Goal: Task Accomplishment & Management: Manage account settings

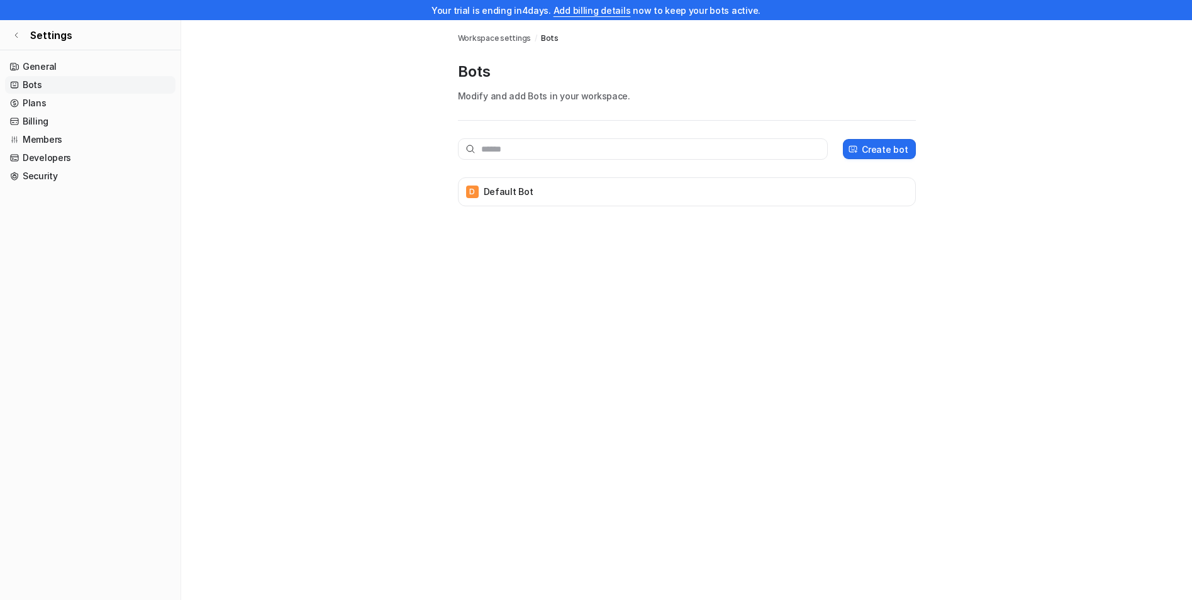
click at [31, 82] on link "Bots" at bounding box center [90, 85] width 171 height 18
click at [34, 70] on link "General" at bounding box center [90, 67] width 171 height 18
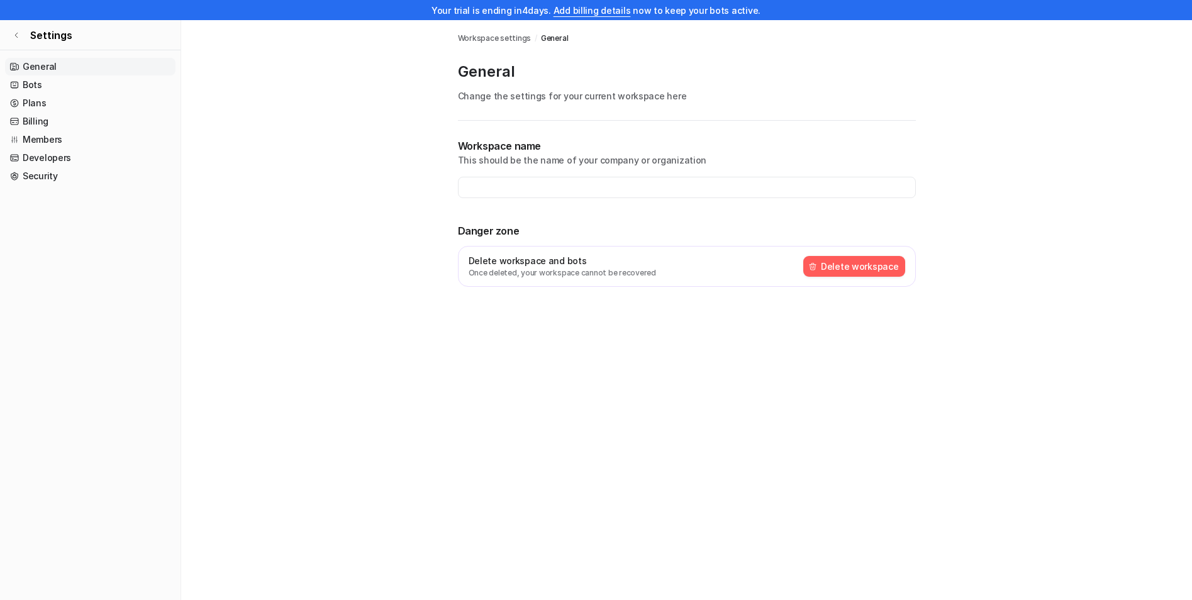
type input "**********"
click at [33, 91] on link "Bots" at bounding box center [90, 85] width 171 height 18
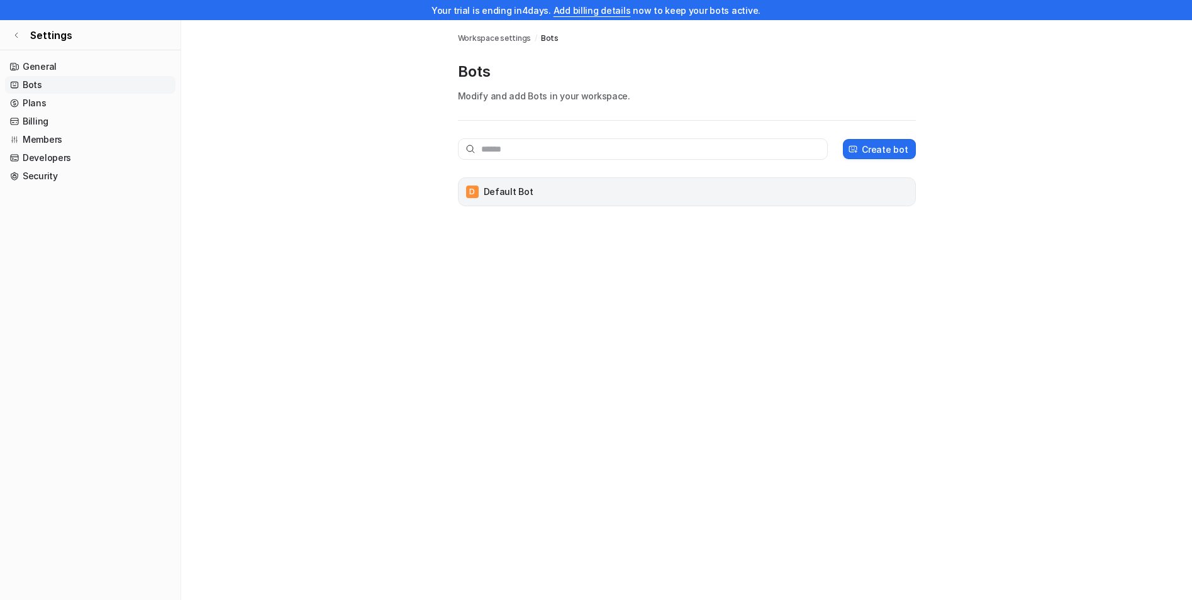
click at [491, 194] on p "Default Bot" at bounding box center [509, 192] width 50 height 13
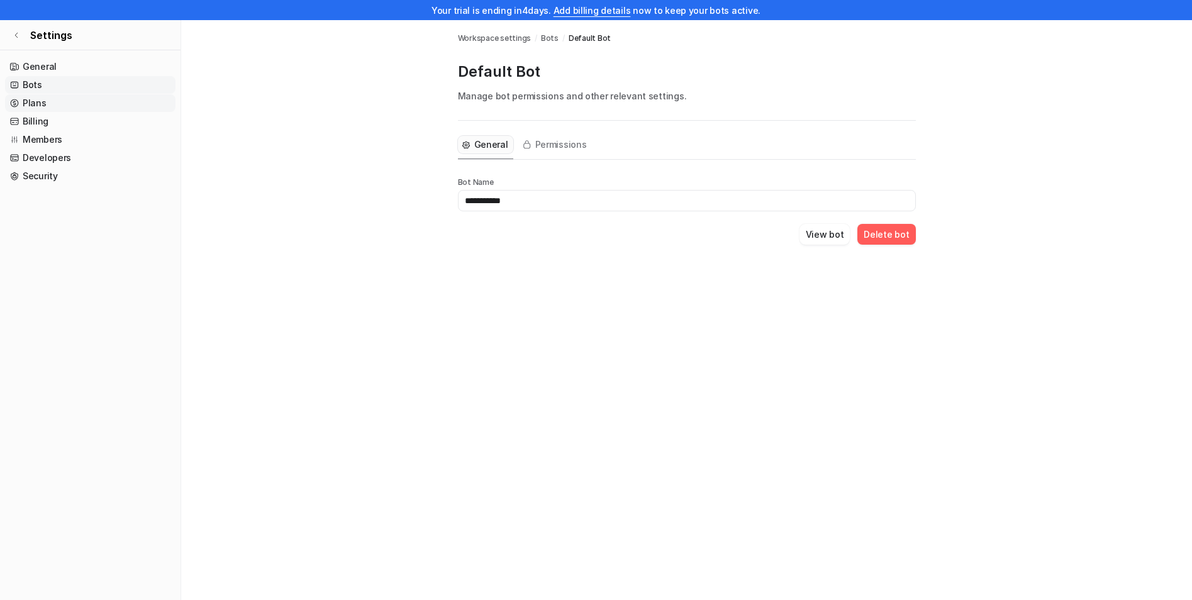
click at [39, 103] on link "Plans" at bounding box center [90, 103] width 171 height 18
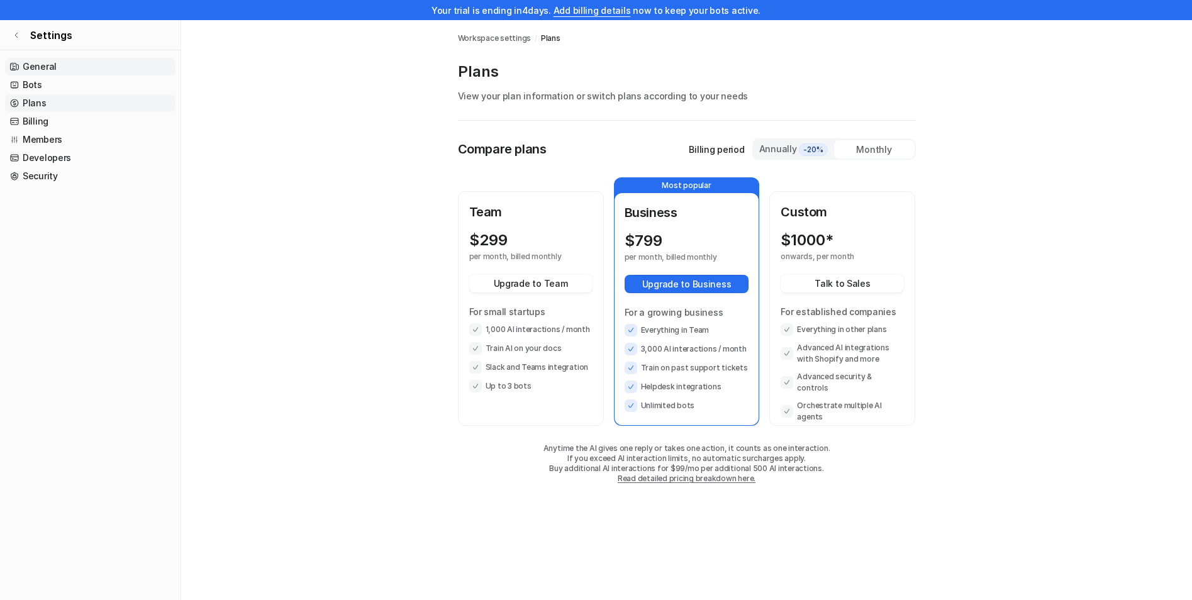
click at [33, 62] on link "General" at bounding box center [90, 67] width 171 height 18
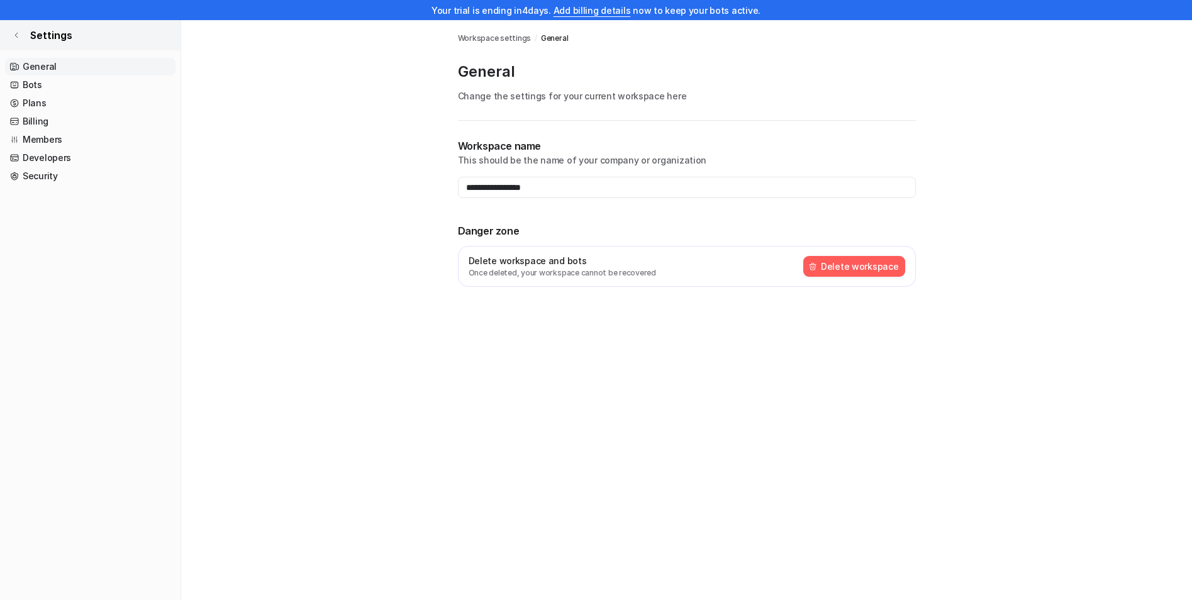
click at [20, 37] on link "Settings" at bounding box center [90, 35] width 181 height 30
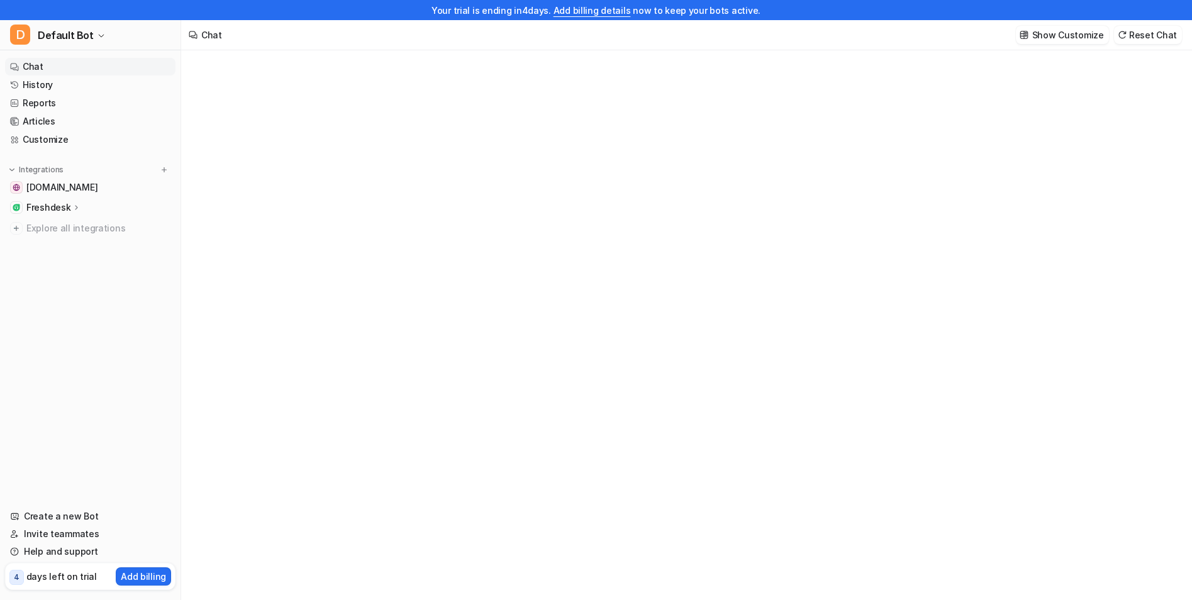
type textarea "**********"
click at [523, 339] on div at bounding box center [686, 347] width 368 height 29
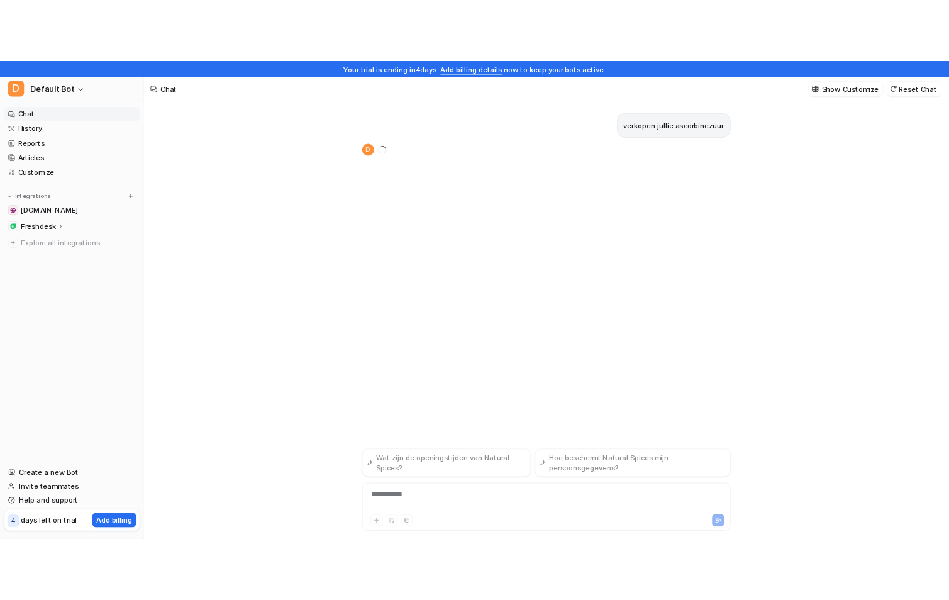
scroll to position [20, 0]
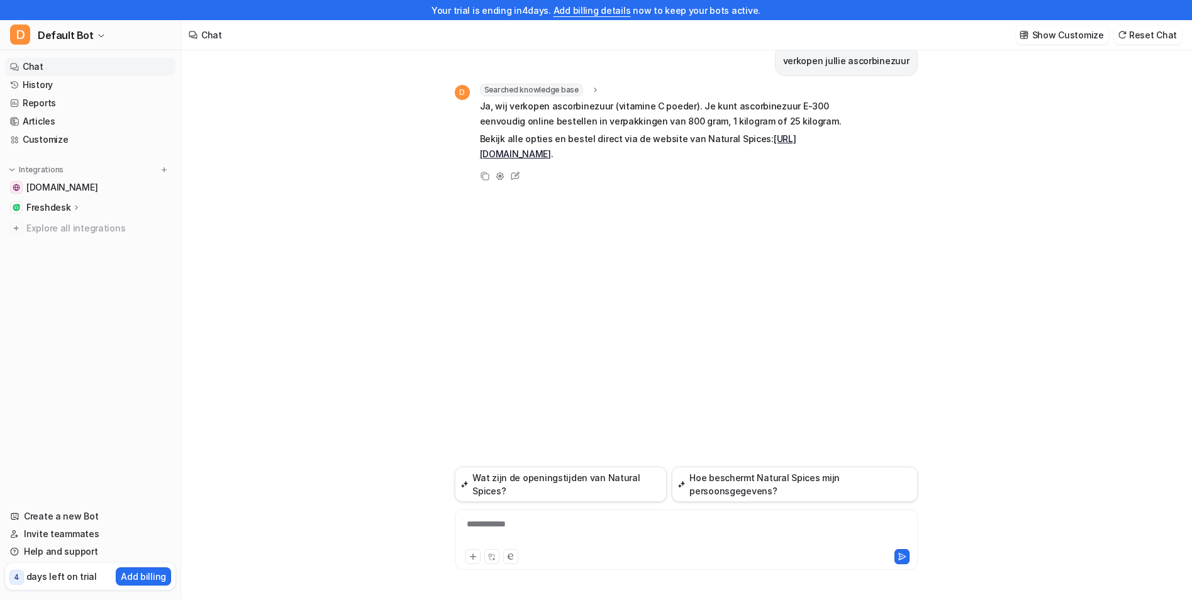
click at [510, 523] on div "**********" at bounding box center [686, 532] width 457 height 29
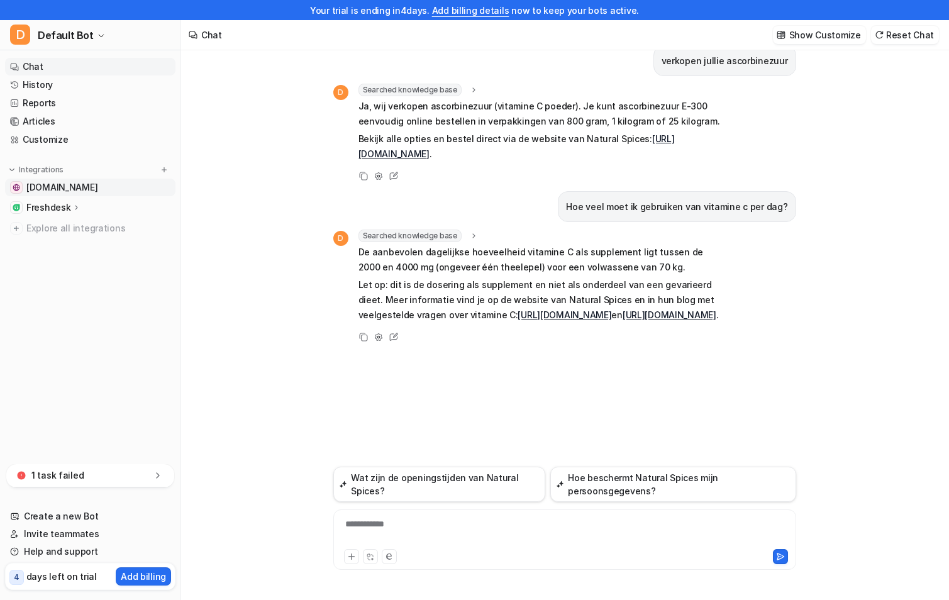
click at [84, 190] on span "[DOMAIN_NAME]" at bounding box center [61, 187] width 71 height 13
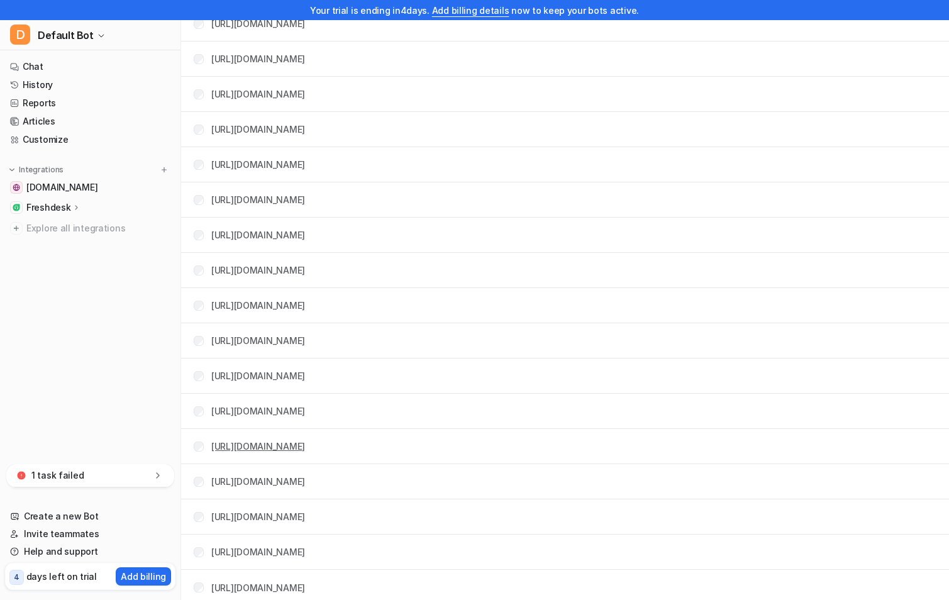
scroll to position [2396, 0]
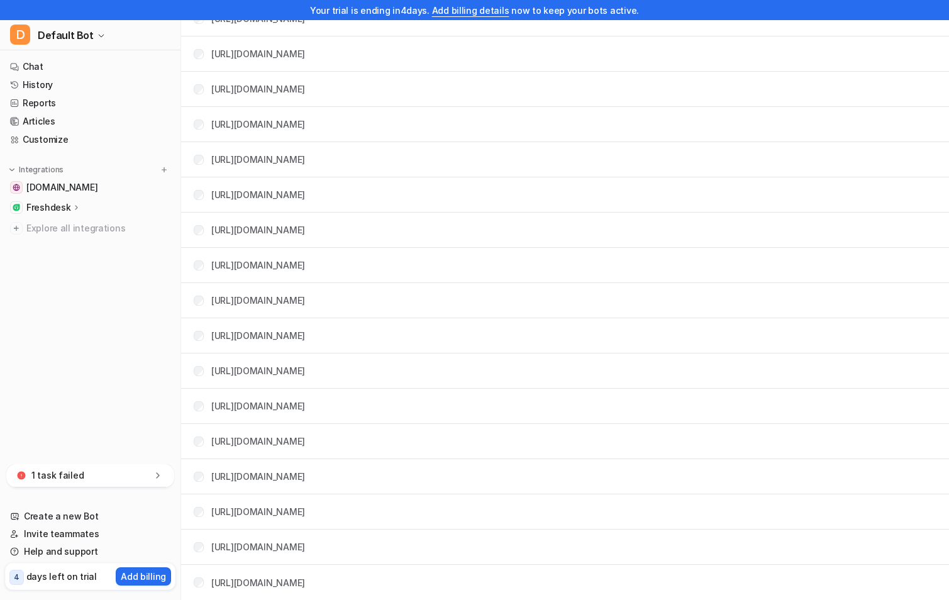
click at [57, 478] on p "1 task failed" at bounding box center [57, 475] width 52 height 13
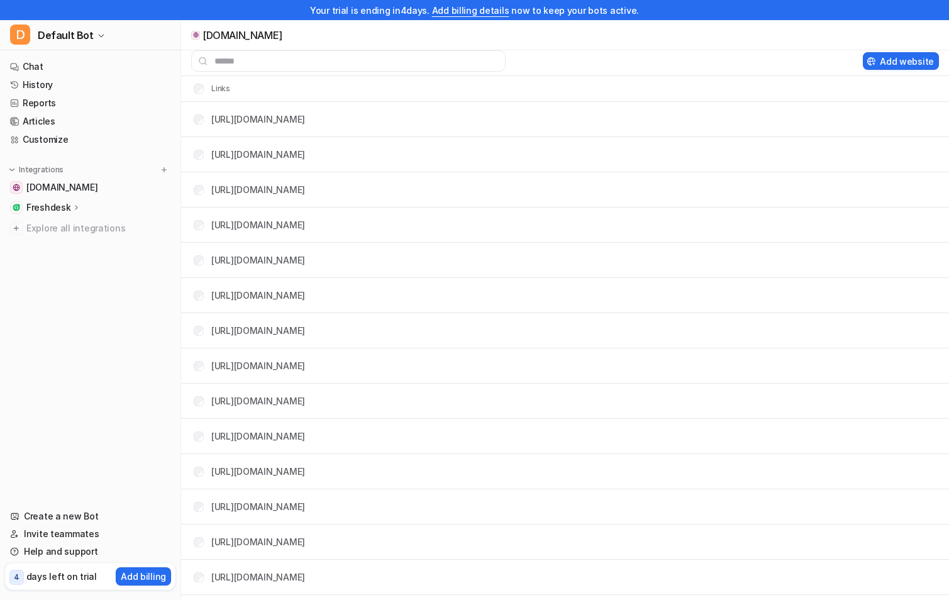
scroll to position [0, 0]
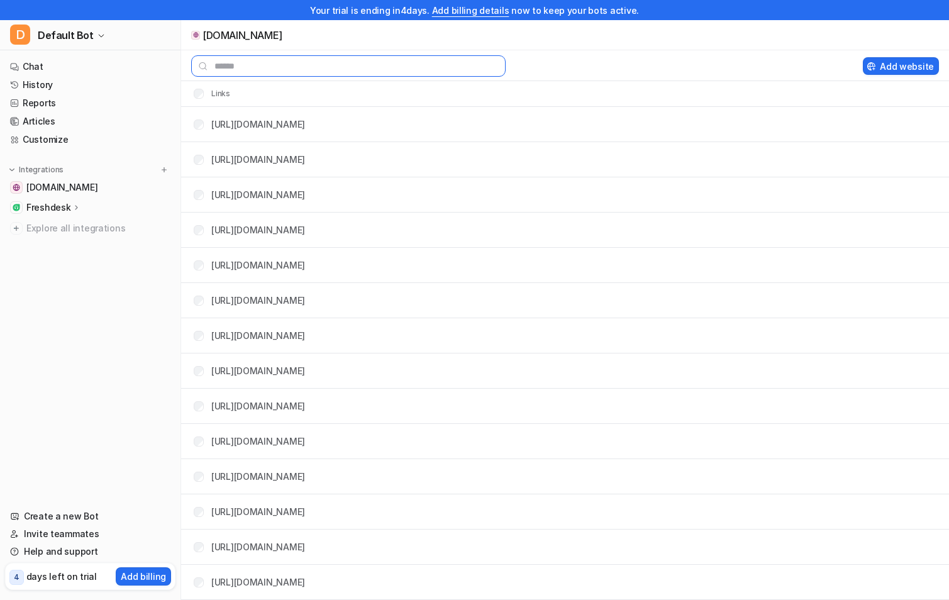
click at [262, 69] on input "text" at bounding box center [348, 65] width 315 height 21
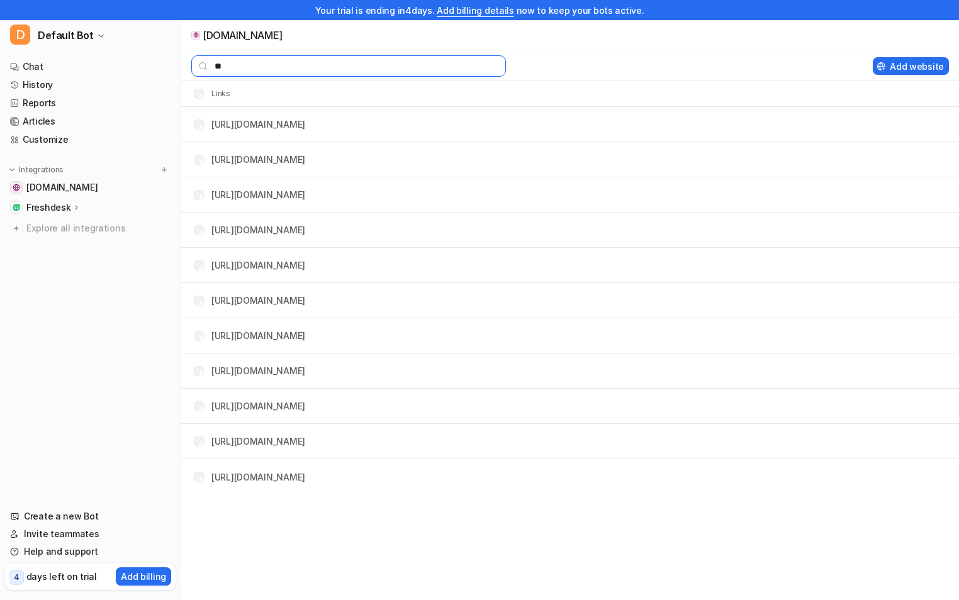
type input "*"
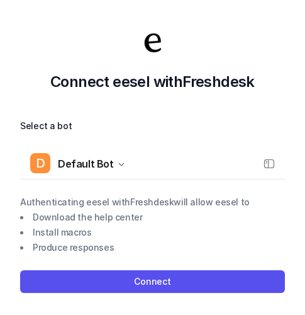
scroll to position [8, 0]
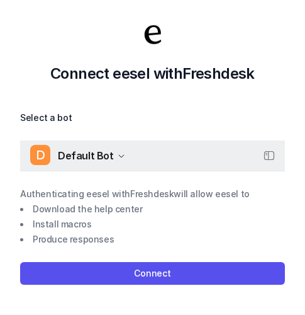
click at [118, 154] on icon "button" at bounding box center [122, 156] width 8 height 8
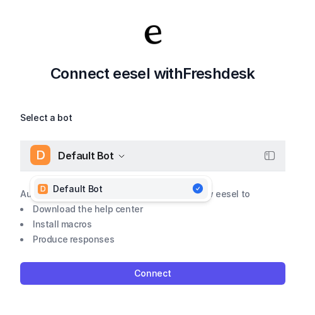
click at [118, 154] on icon "button" at bounding box center [122, 156] width 8 height 8
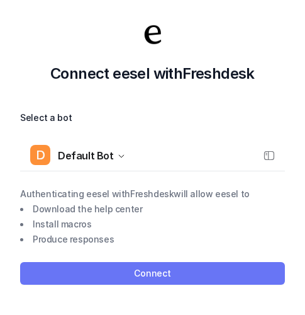
click at [143, 276] on button "Connect" at bounding box center [152, 273] width 265 height 23
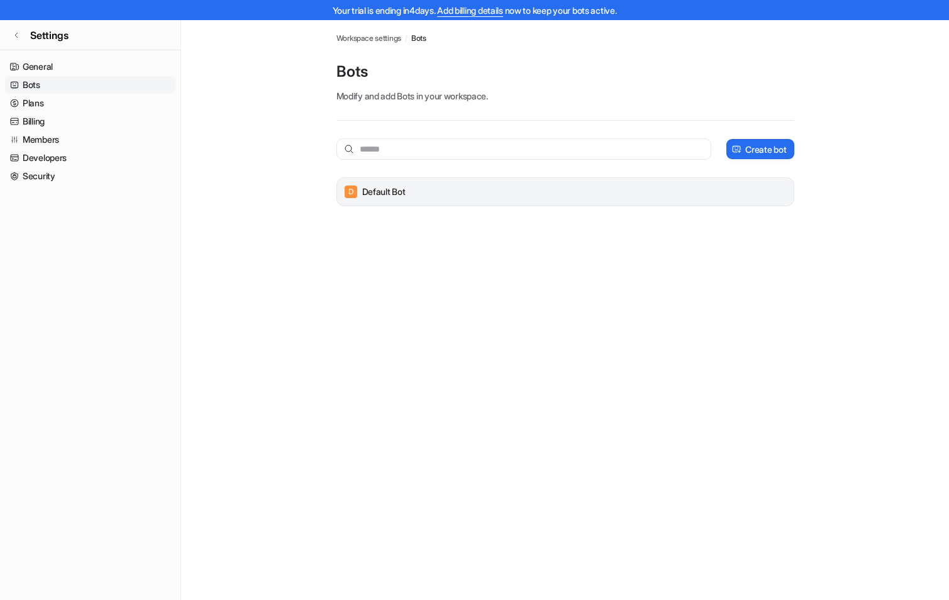
click at [374, 188] on p "Default Bot" at bounding box center [383, 192] width 43 height 13
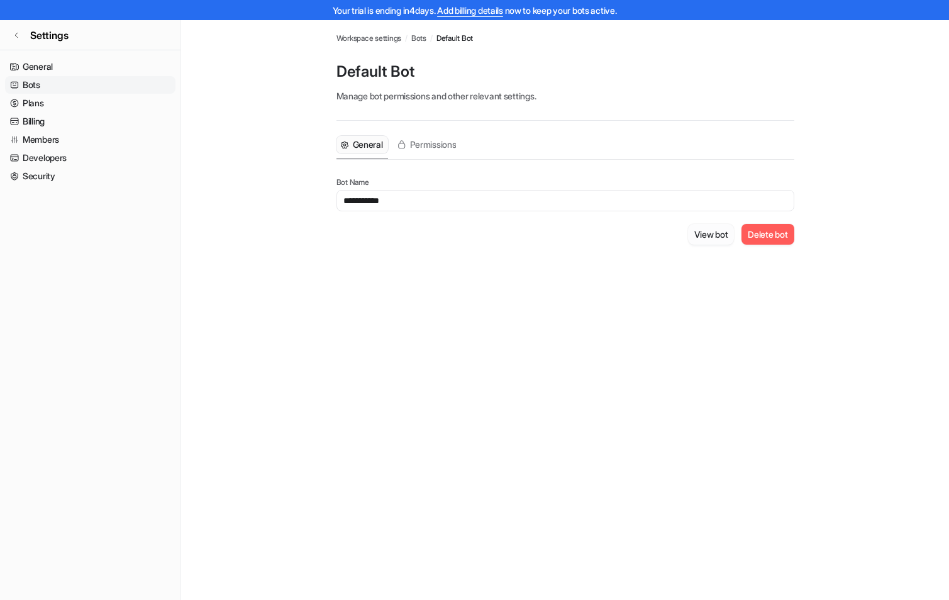
click at [698, 235] on button "View bot" at bounding box center [711, 234] width 47 height 21
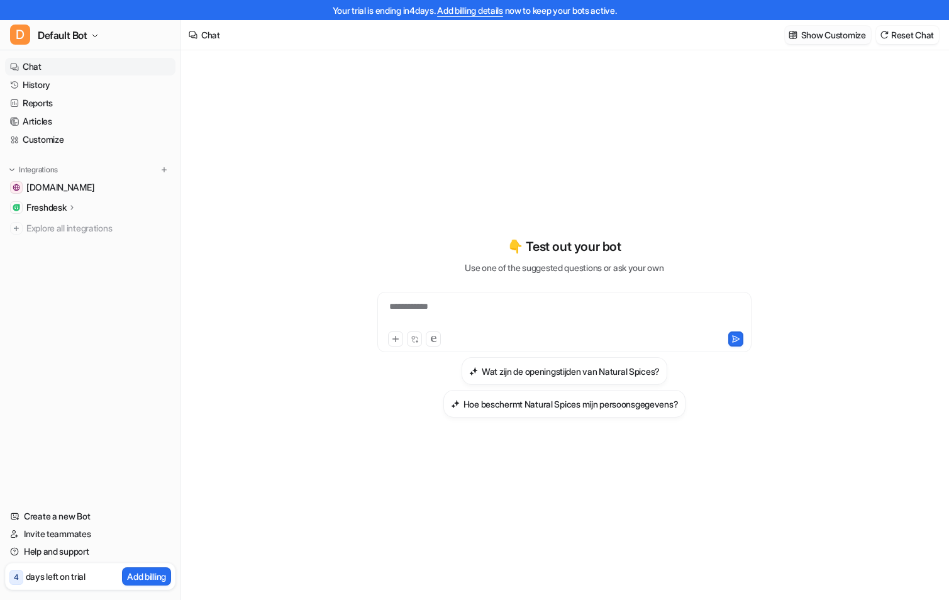
click at [837, 39] on p "Show Customize" at bounding box center [834, 34] width 65 height 13
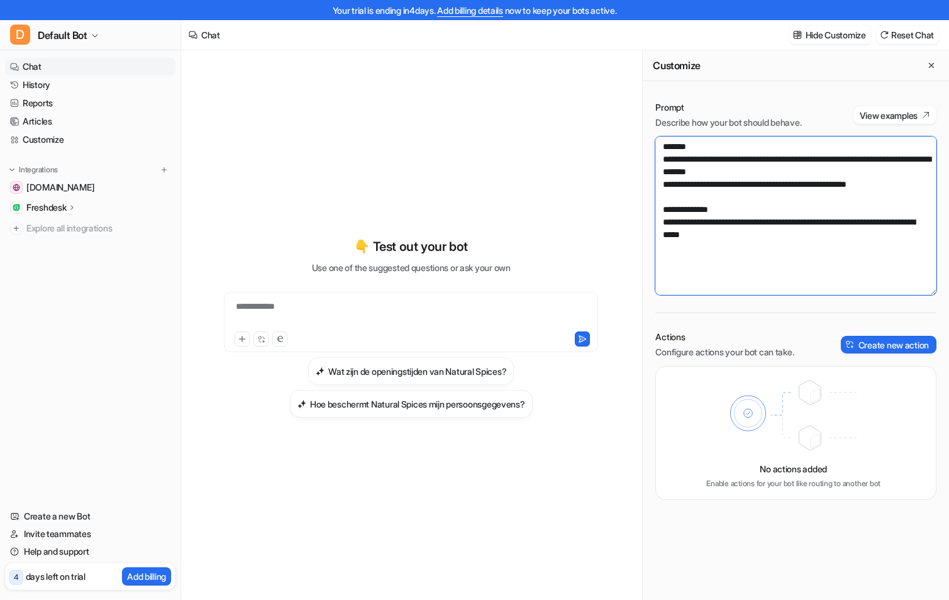
click at [757, 237] on textarea "**********" at bounding box center [796, 216] width 281 height 159
paste textarea "**********"
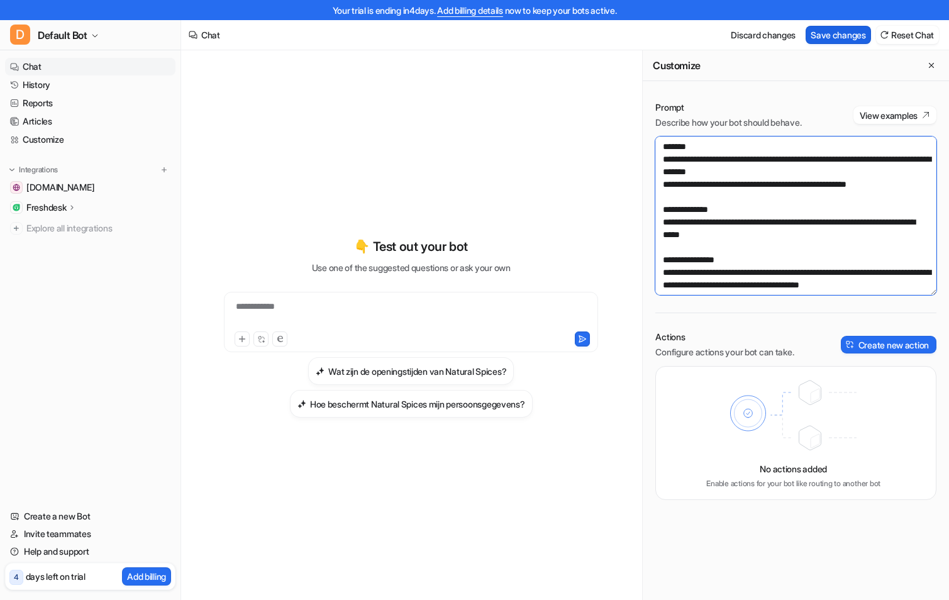
type textarea "**********"
click at [834, 30] on button "Save changes" at bounding box center [838, 35] width 65 height 18
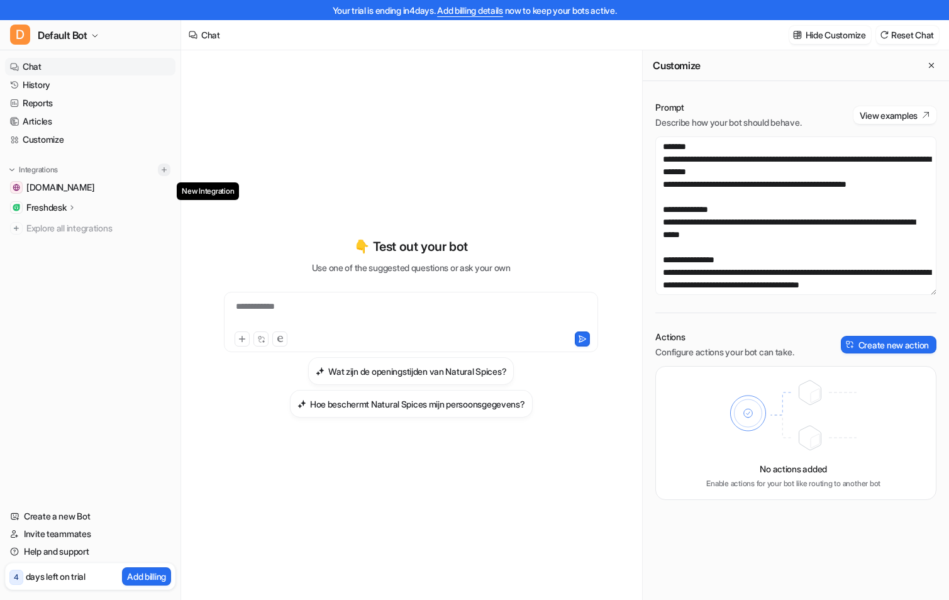
click at [161, 169] on img at bounding box center [164, 169] width 9 height 9
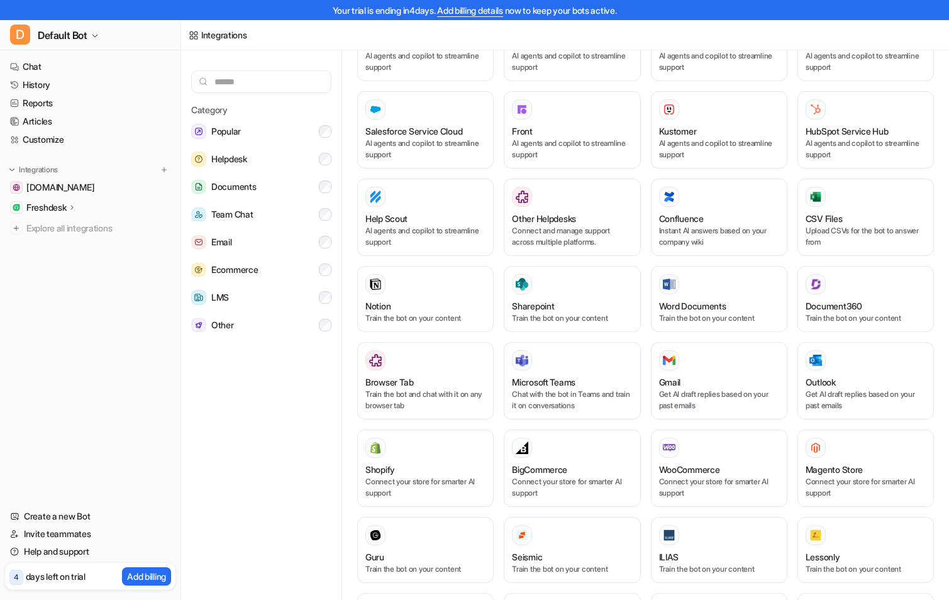
scroll to position [25, 0]
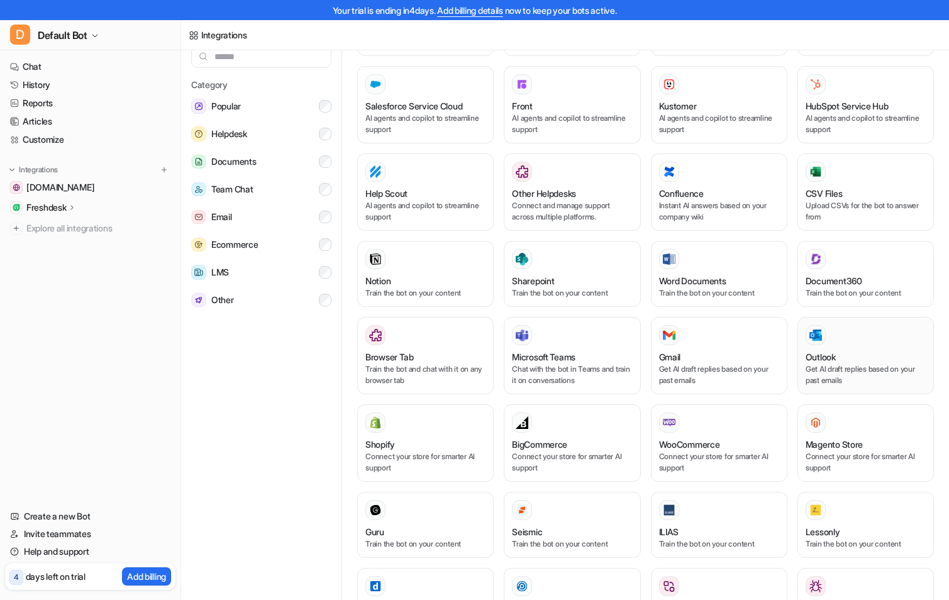
click at [819, 364] on p "Get AI draft replies based on your past emails" at bounding box center [866, 375] width 120 height 23
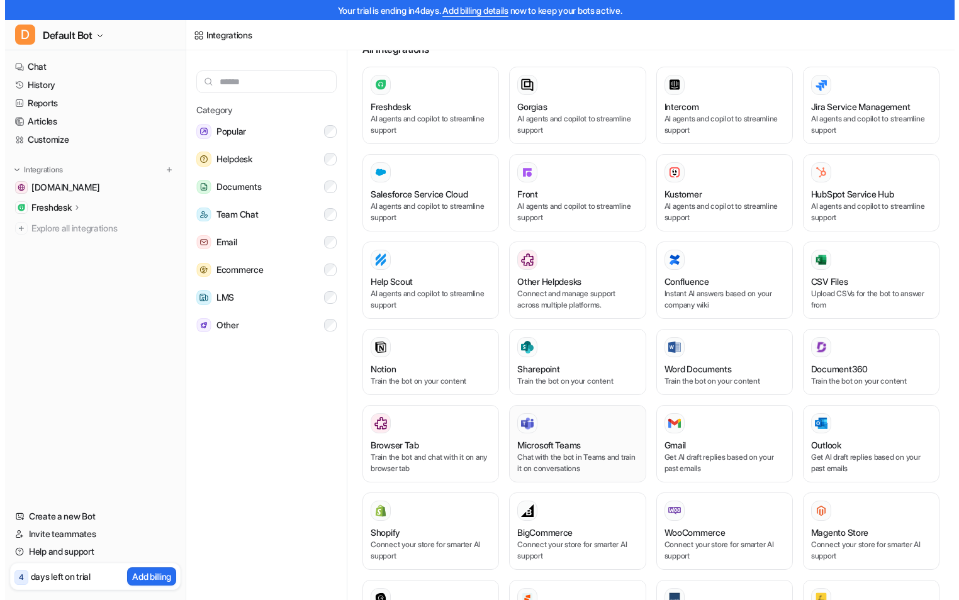
scroll to position [315, 0]
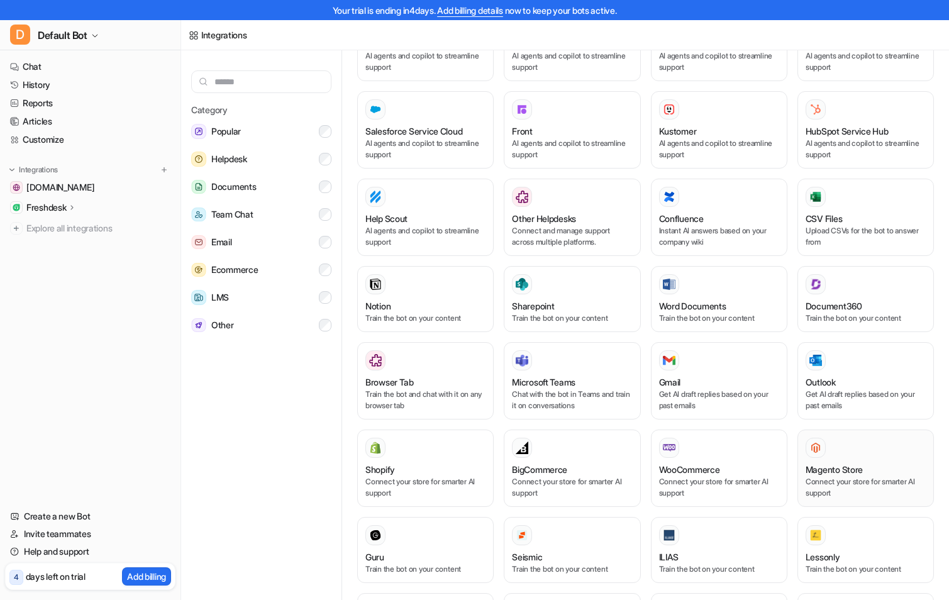
click at [820, 476] on p "Connect your store for smarter AI support" at bounding box center [866, 487] width 120 height 23
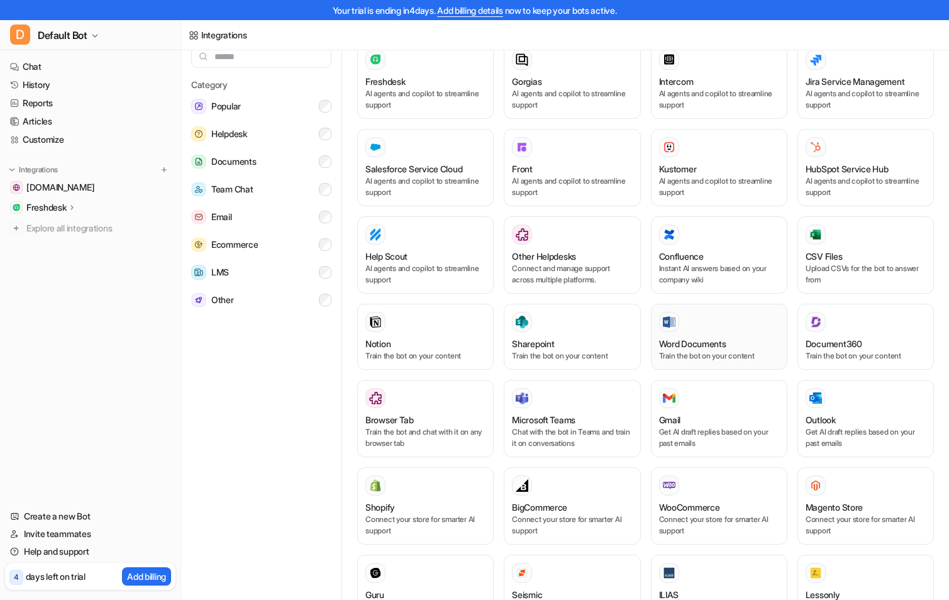
scroll to position [315, 0]
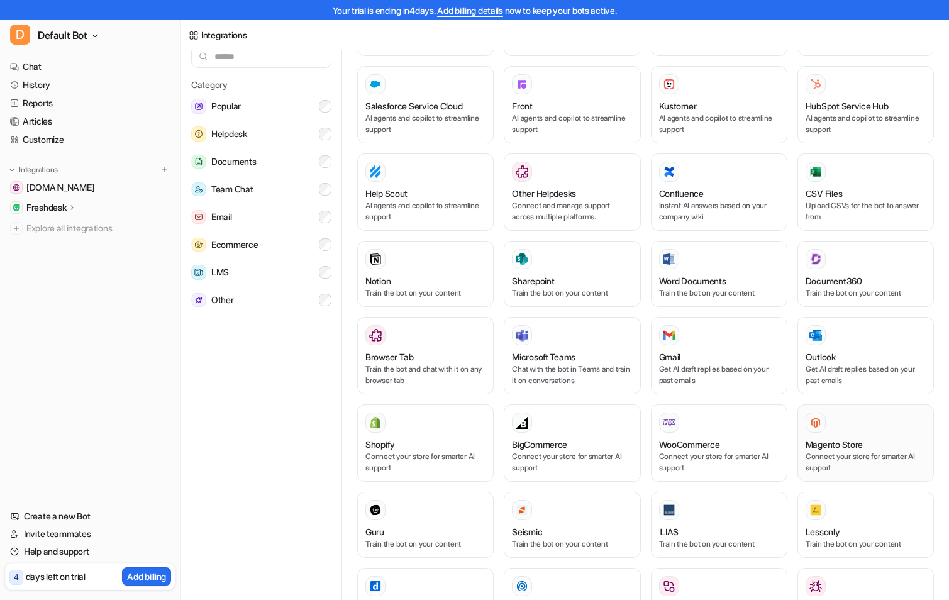
click at [832, 451] on p "Connect your store for smarter AI support" at bounding box center [866, 462] width 120 height 23
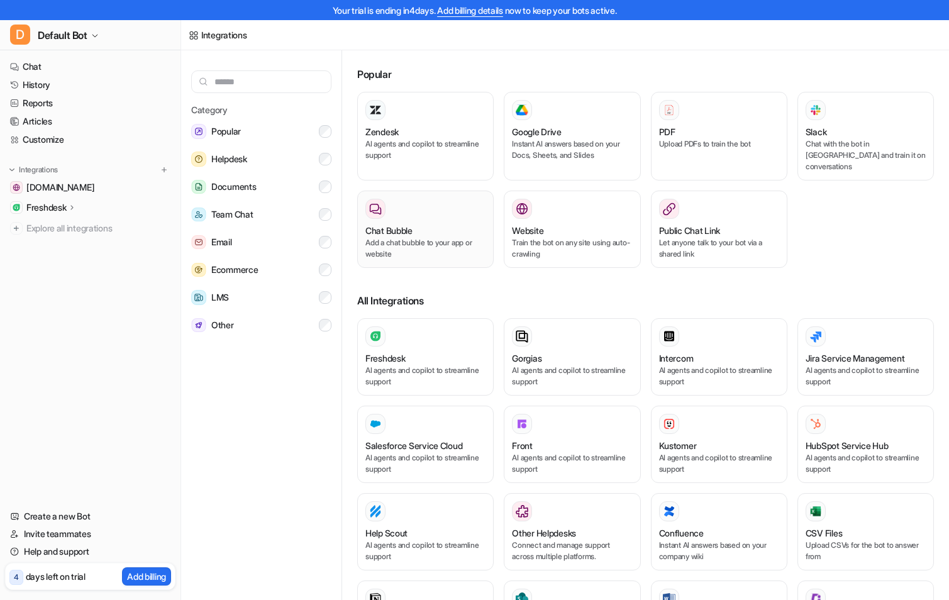
click at [409, 239] on p "Add a chat bubble to your app or website" at bounding box center [426, 248] width 120 height 23
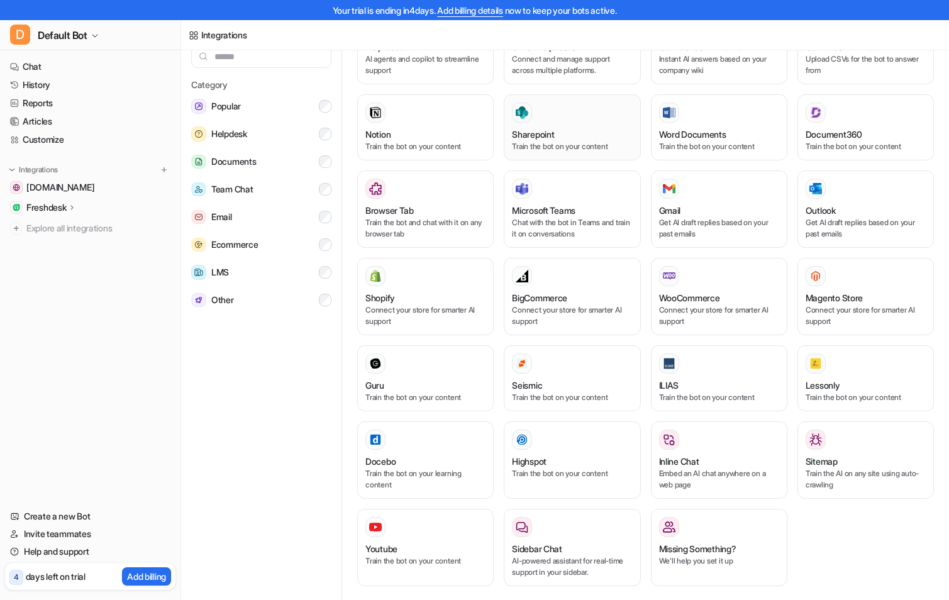
scroll to position [398, 0]
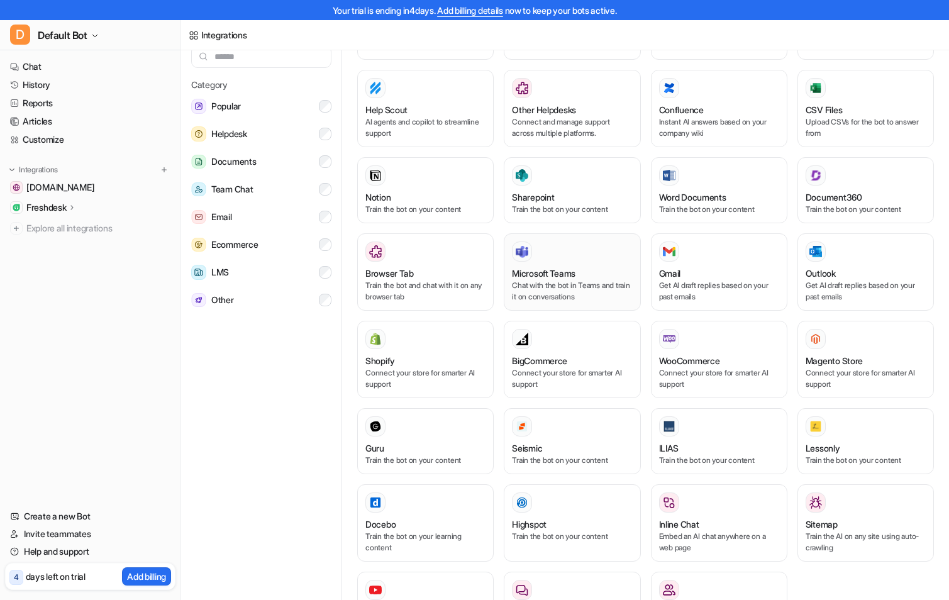
click at [556, 280] on p "Chat with the bot in Teams and train it on conversations" at bounding box center [572, 291] width 120 height 23
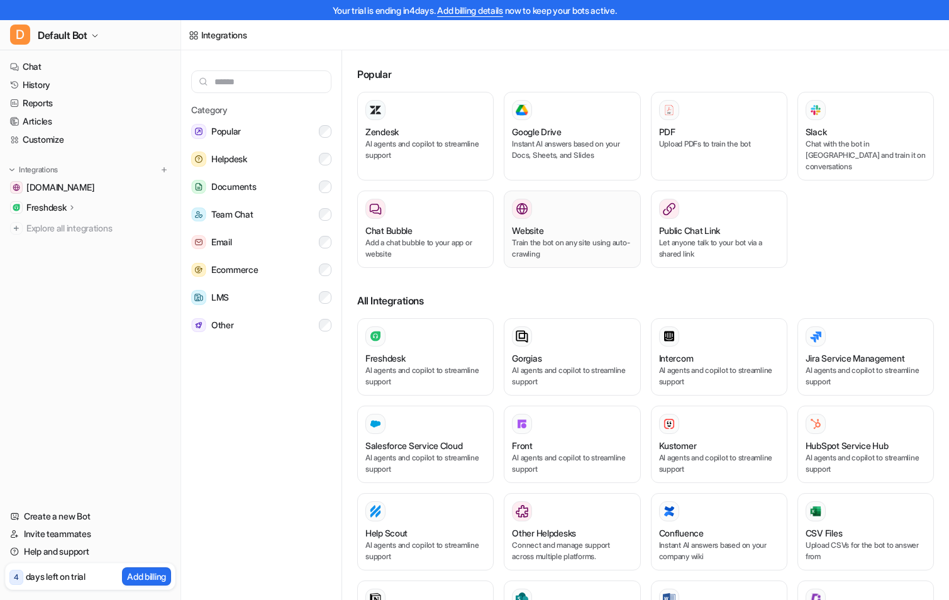
click at [533, 237] on p "Train the bot on any site using auto-crawling" at bounding box center [572, 248] width 120 height 23
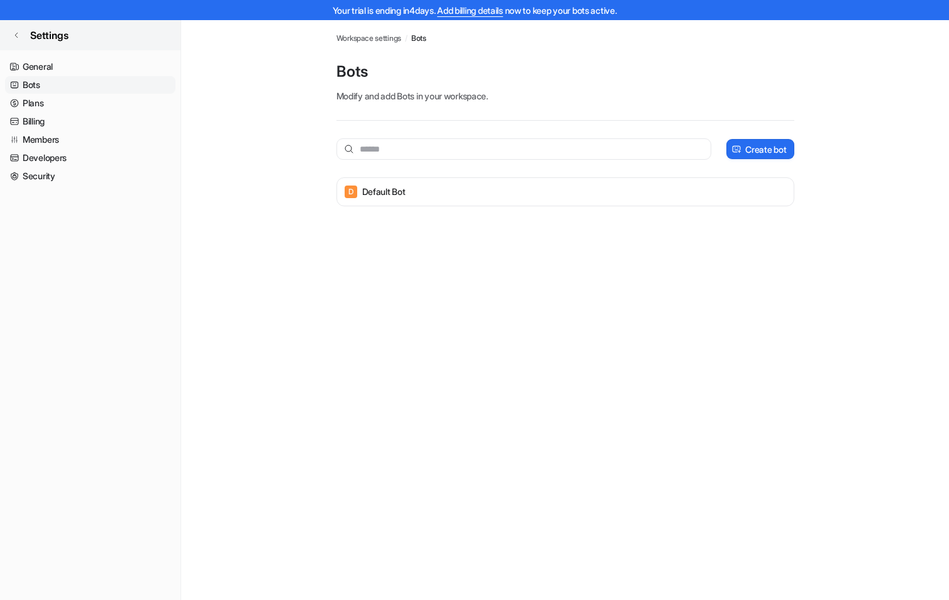
click at [16, 33] on icon at bounding box center [17, 35] width 8 height 8
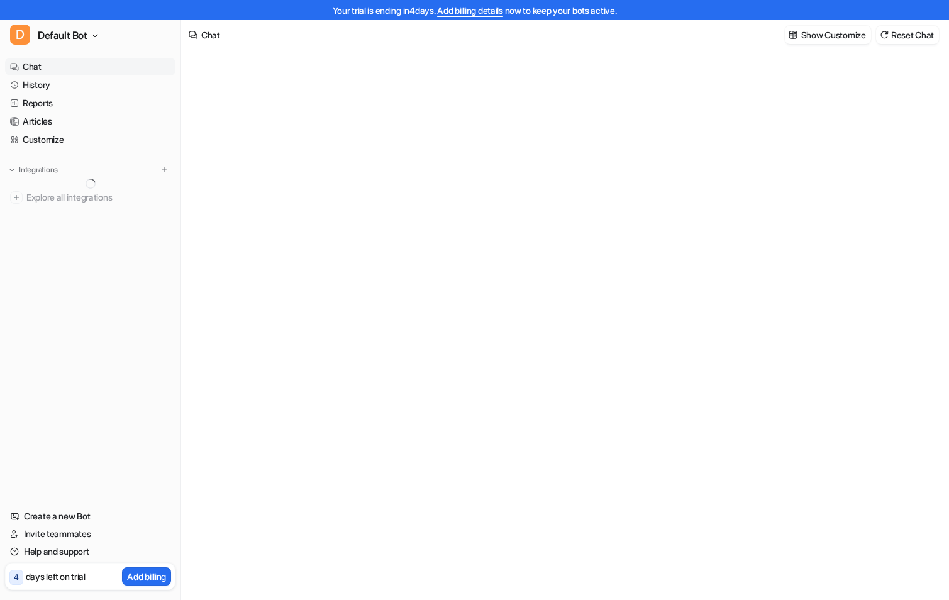
type textarea "**********"
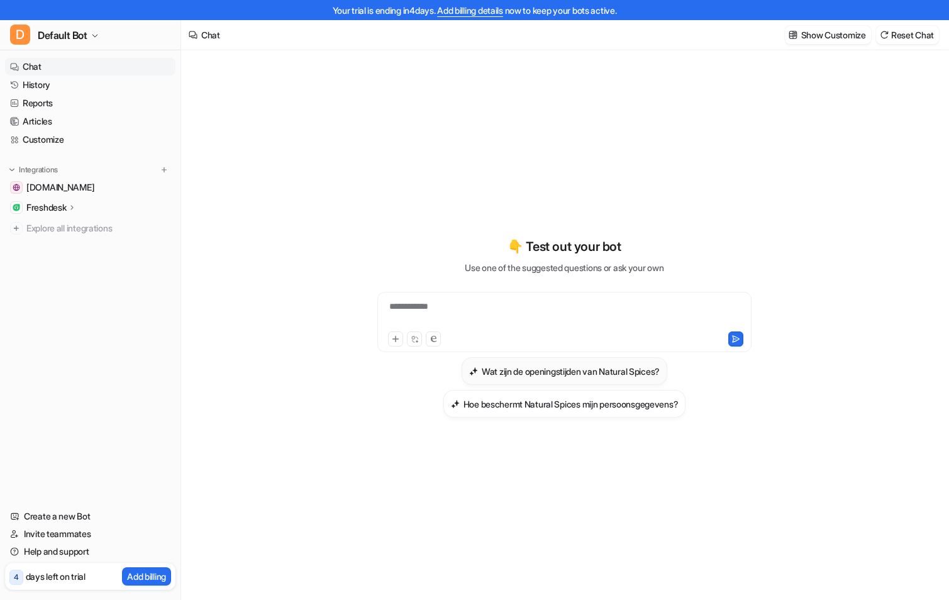
click at [553, 371] on h3 "Wat zijn de openingstijden van Natural Spices?" at bounding box center [571, 371] width 178 height 13
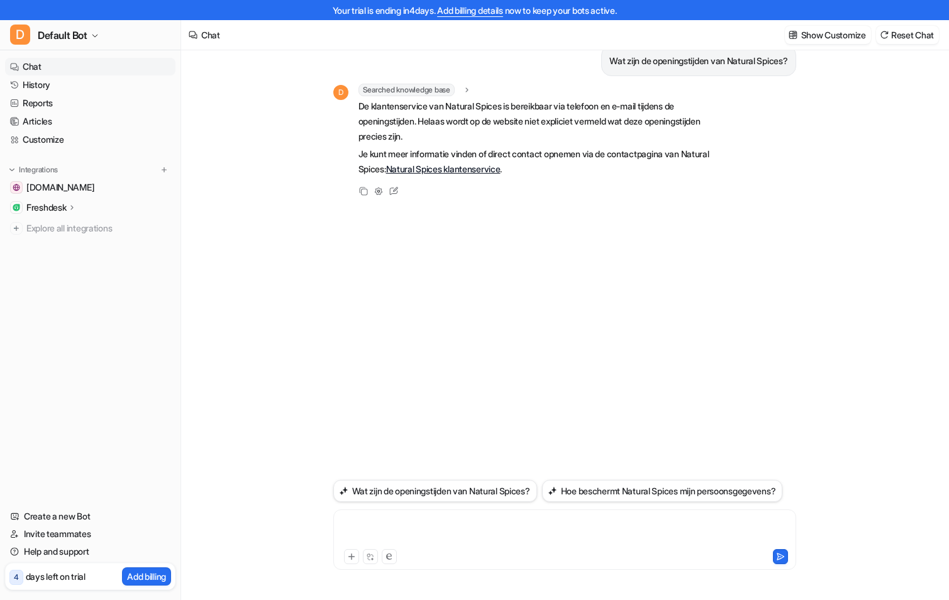
click at [405, 533] on div at bounding box center [565, 532] width 457 height 29
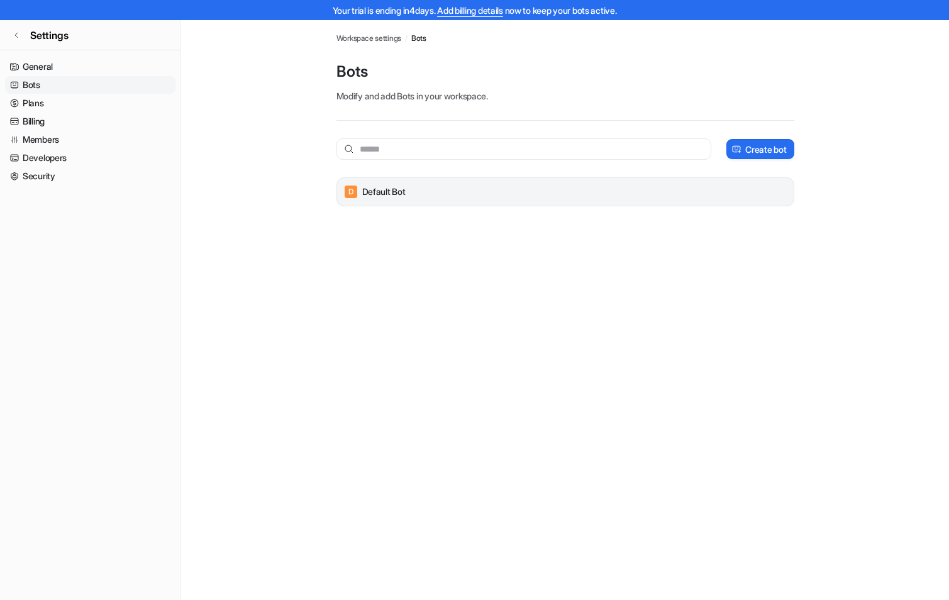
click at [368, 194] on p "Default Bot" at bounding box center [383, 192] width 43 height 13
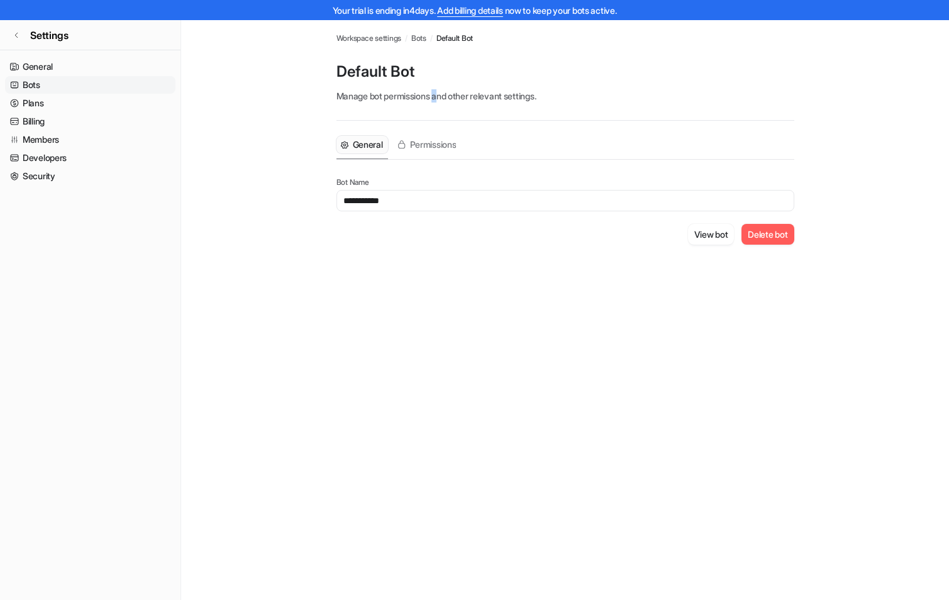
click at [440, 96] on p "Manage bot permissions and other relevant settings." at bounding box center [566, 95] width 458 height 13
drag, startPoint x: 440, startPoint y: 96, endPoint x: 366, endPoint y: 145, distance: 89.3
click at [366, 145] on span "General" at bounding box center [368, 144] width 30 height 13
click at [357, 145] on span "General" at bounding box center [368, 144] width 30 height 13
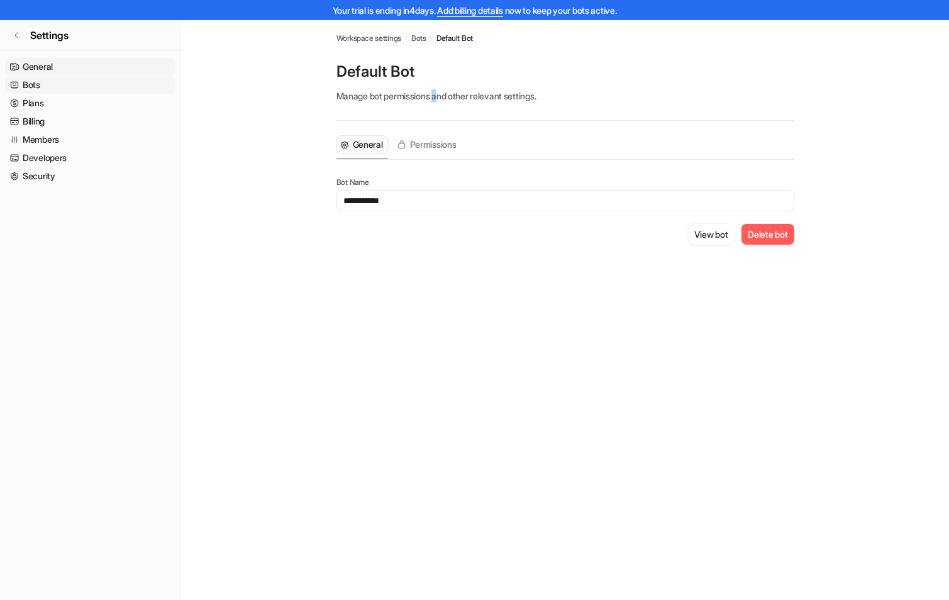
click at [38, 67] on link "General" at bounding box center [90, 67] width 171 height 18
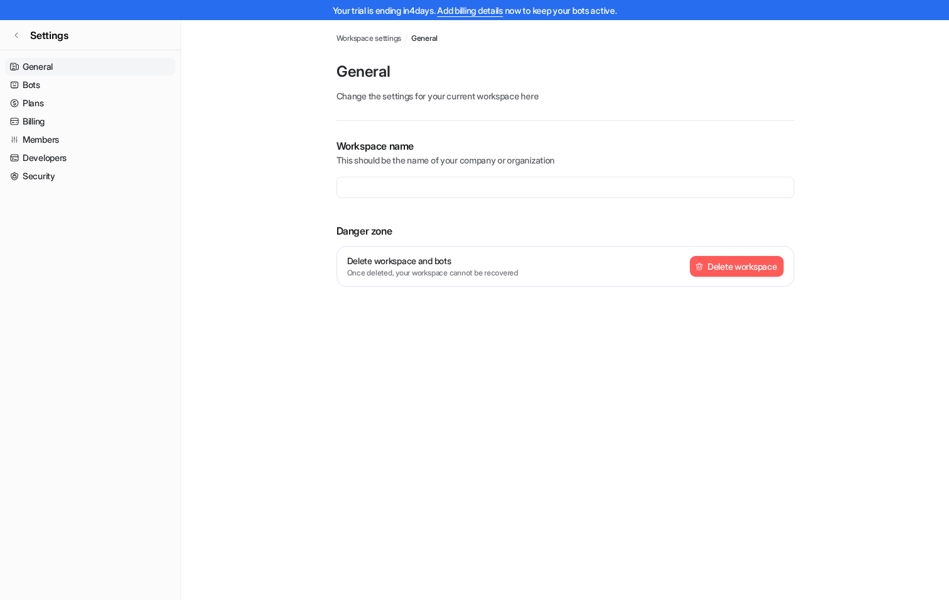
type input "**********"
click at [36, 84] on link "Bots" at bounding box center [90, 85] width 171 height 18
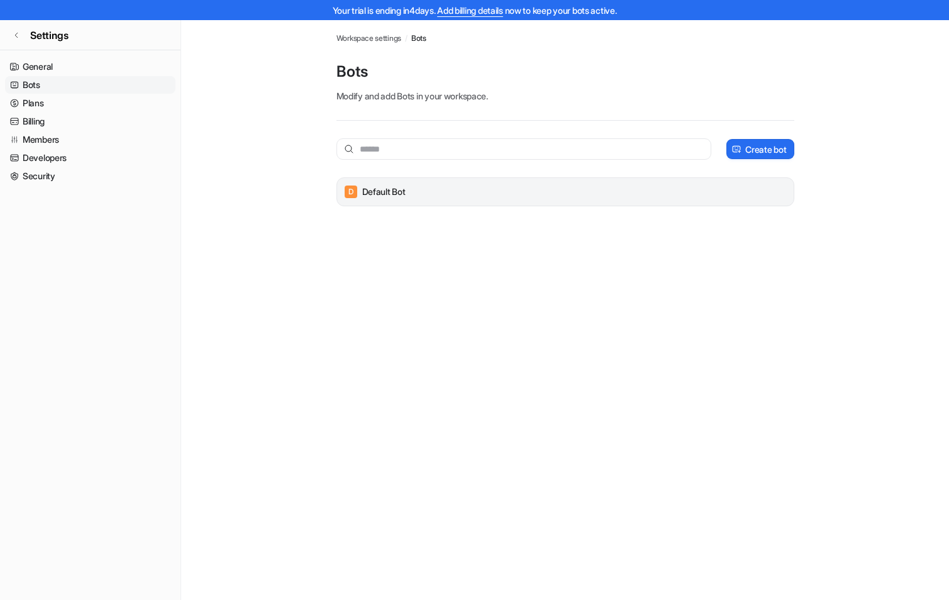
click at [349, 190] on span "D" at bounding box center [351, 192] width 13 height 13
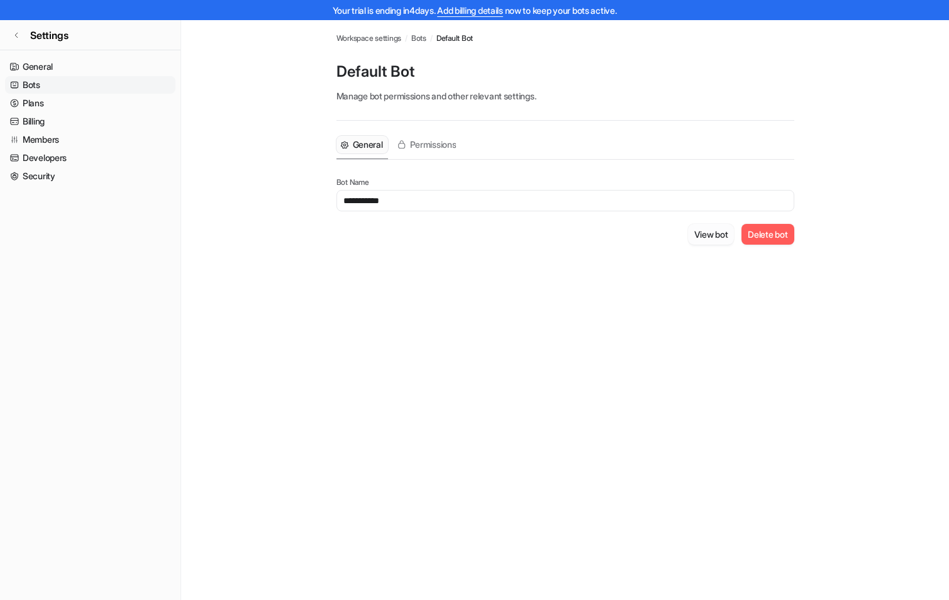
click at [708, 236] on button "View bot" at bounding box center [711, 234] width 47 height 21
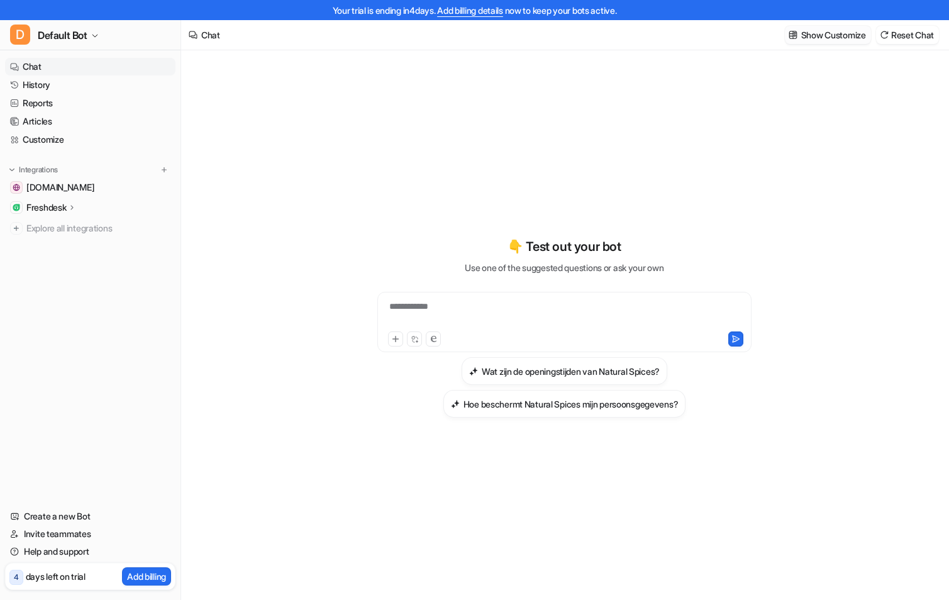
click at [820, 38] on p "Show Customize" at bounding box center [834, 34] width 65 height 13
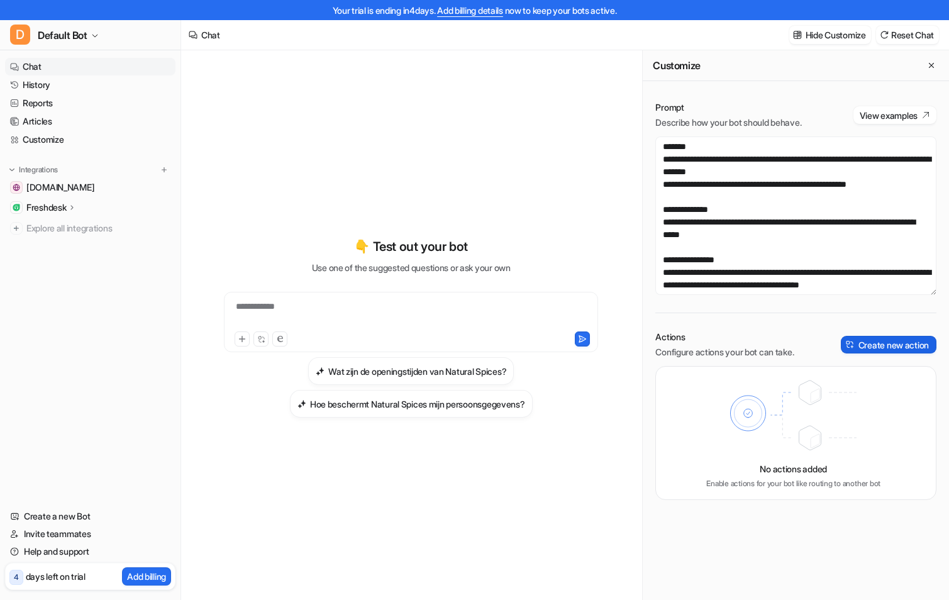
click at [879, 347] on button "Create new action" at bounding box center [889, 345] width 96 height 18
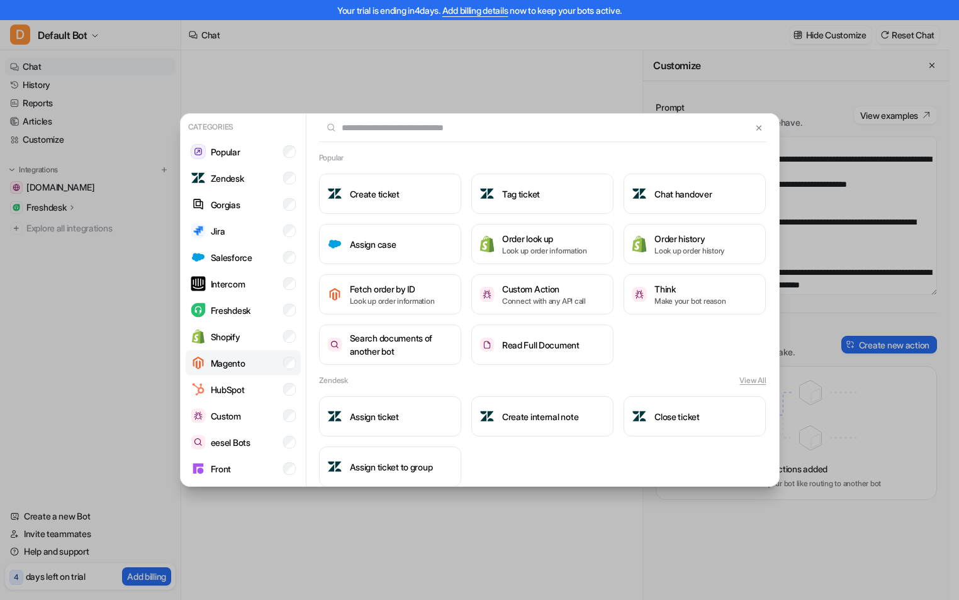
click at [238, 361] on p "Magento" at bounding box center [228, 363] width 35 height 13
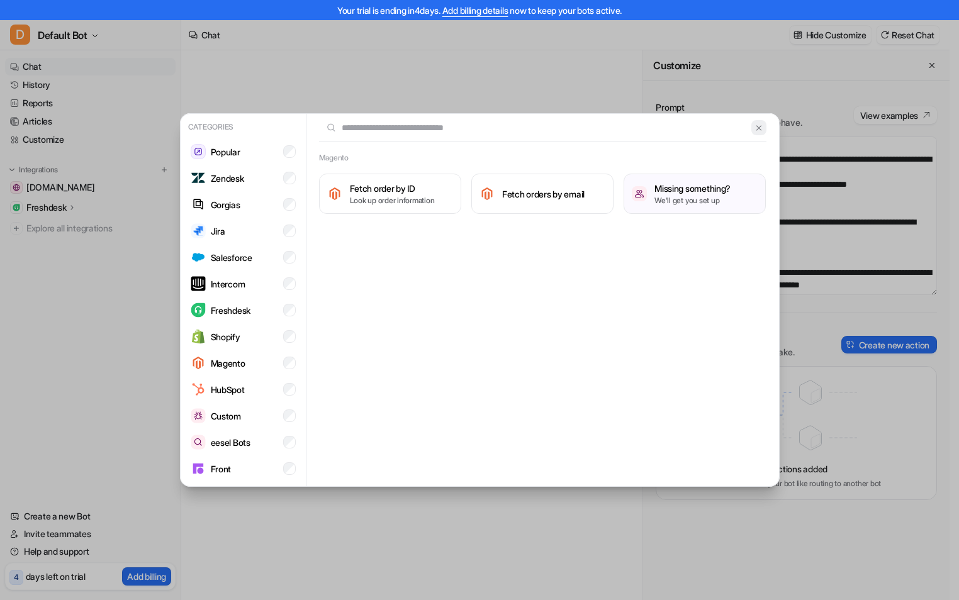
click at [758, 130] on img at bounding box center [758, 127] width 9 height 9
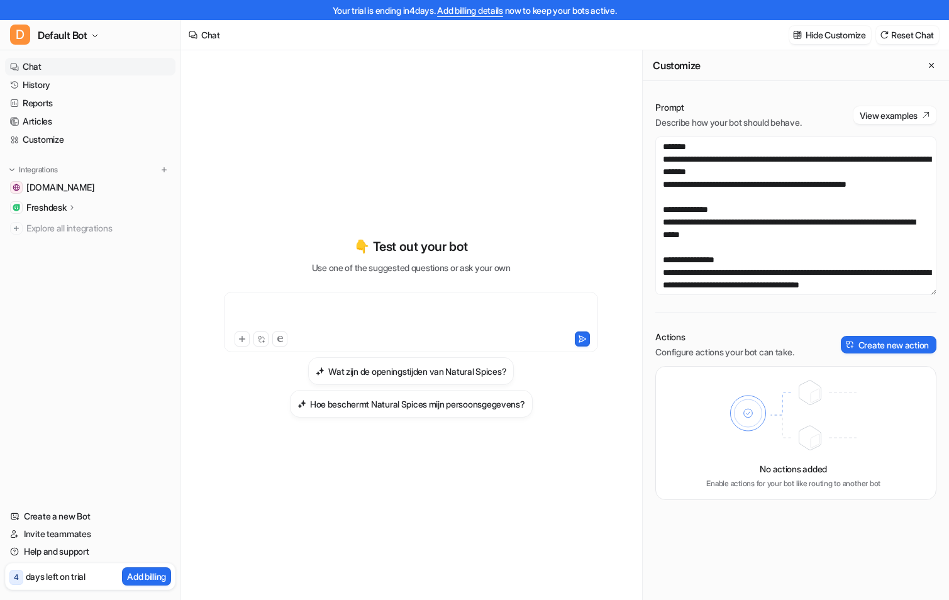
click at [314, 311] on div at bounding box center [411, 314] width 368 height 29
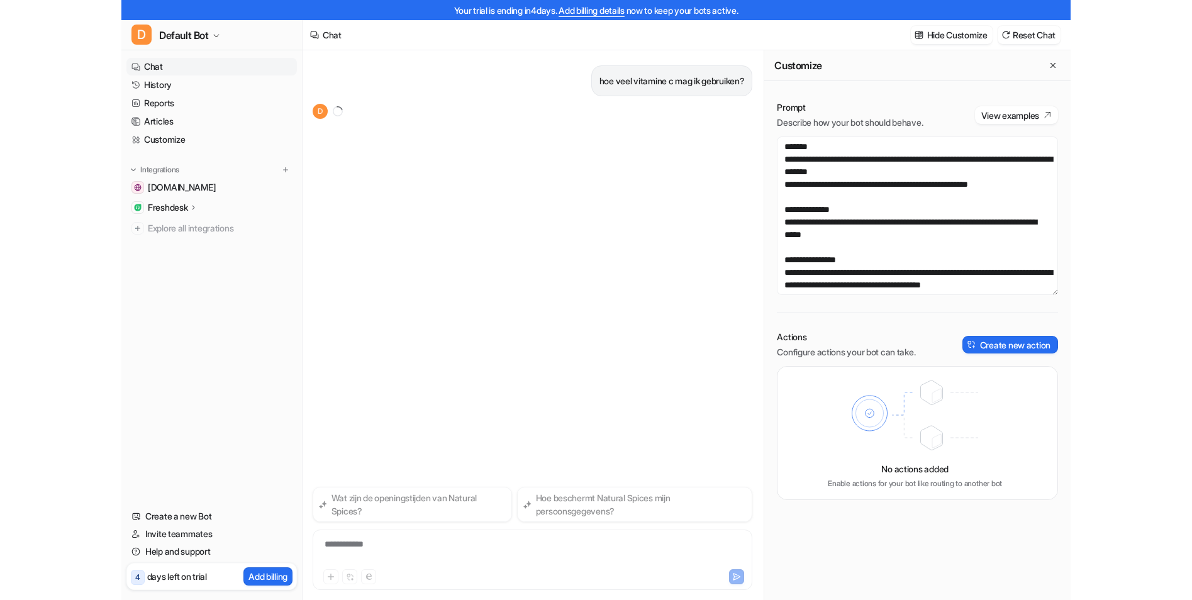
scroll to position [20, 0]
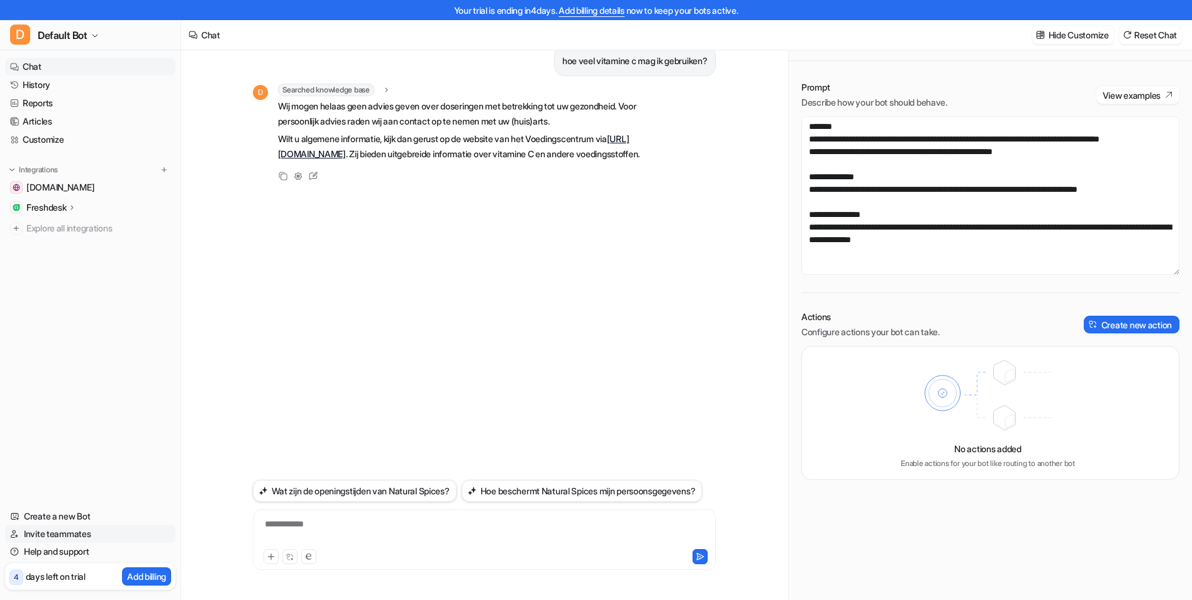
click at [68, 532] on link "Invite teammates" at bounding box center [90, 534] width 171 height 18
